Goal: Find specific page/section: Find specific page/section

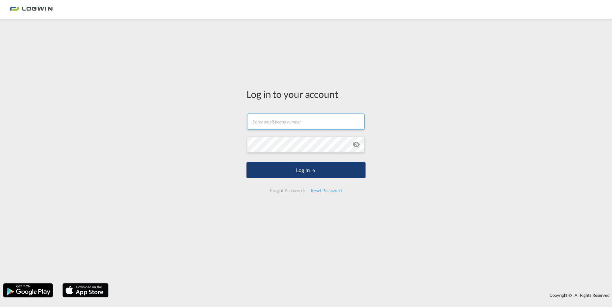
type input "[PERSON_NAME][EMAIL_ADDRESS][PERSON_NAME][DOMAIN_NAME]"
click at [288, 170] on button "Log In" at bounding box center [305, 170] width 119 height 16
